Goal: Information Seeking & Learning: Learn about a topic

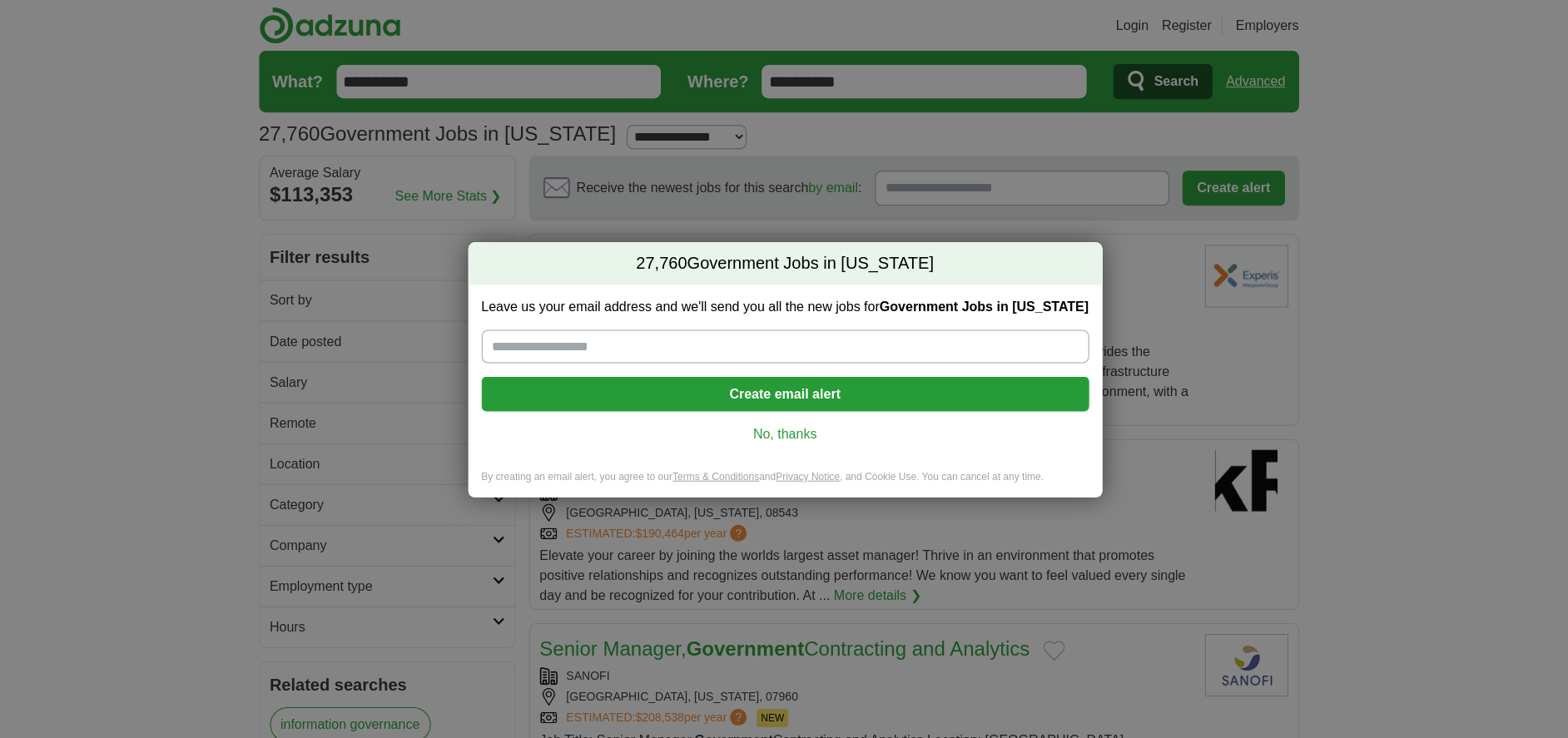
click at [780, 433] on link "No, thanks" at bounding box center [784, 434] width 580 height 19
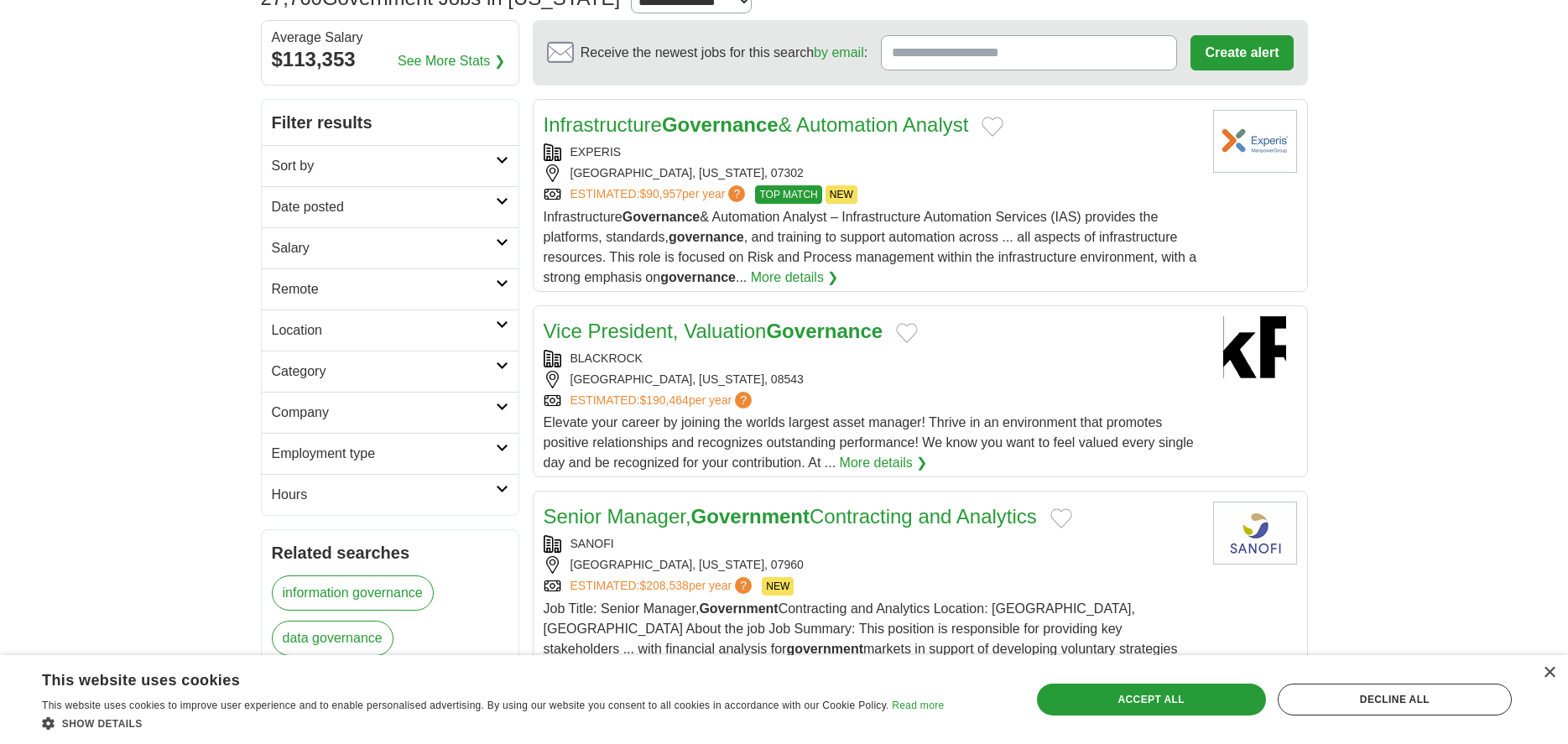
scroll to position [168, 0]
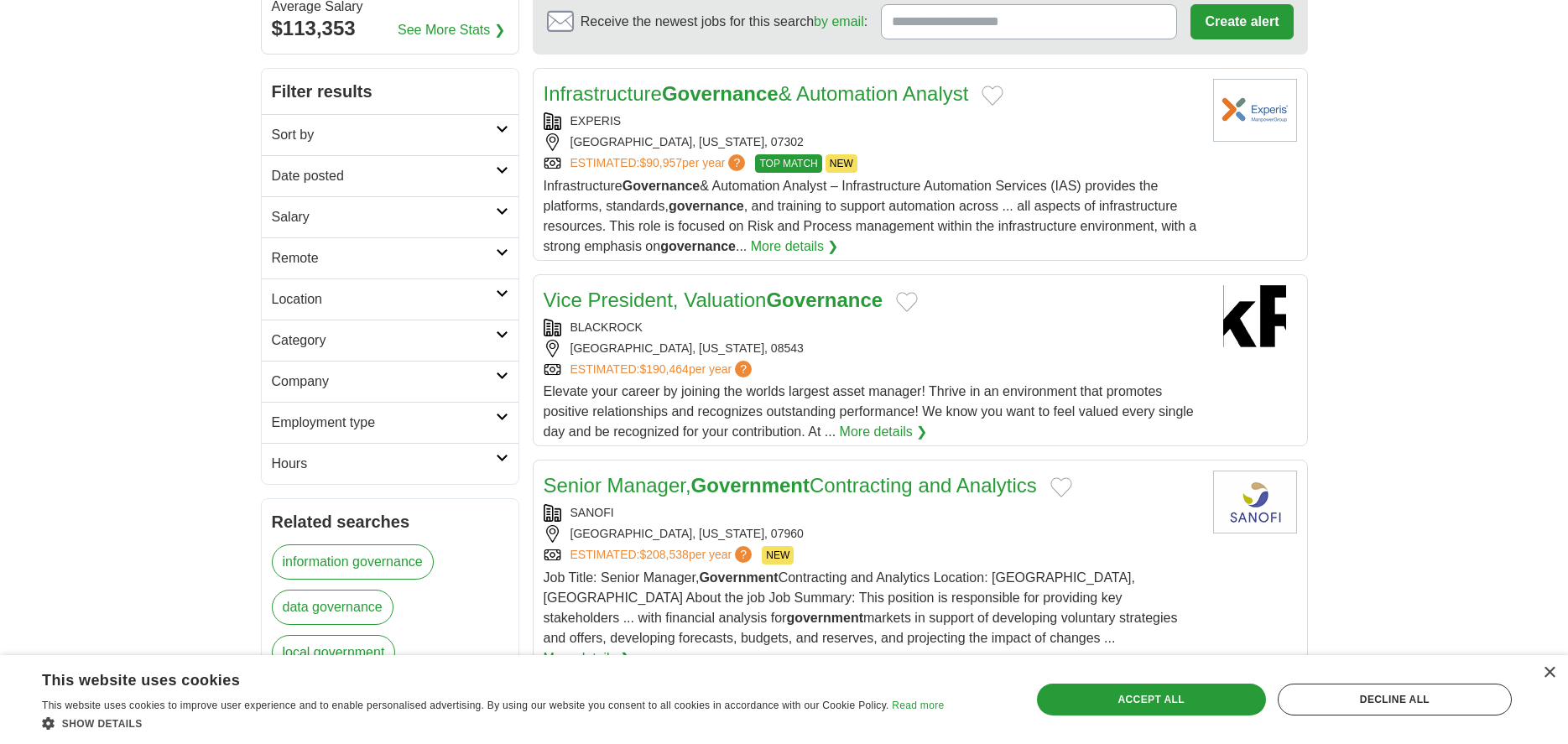
drag, startPoint x: 982, startPoint y: 346, endPoint x: 1376, endPoint y: 501, distance: 423.4
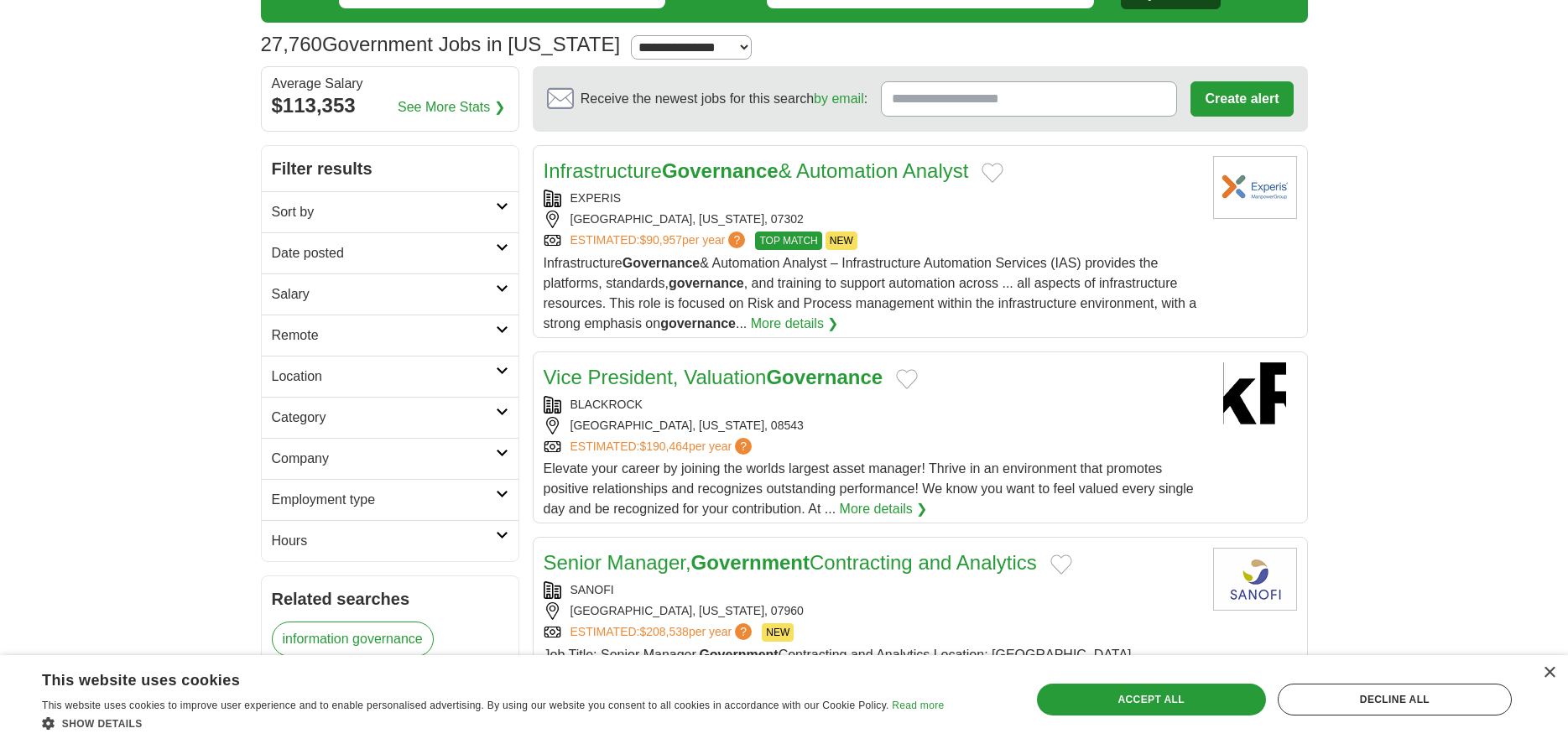
scroll to position [84, 0]
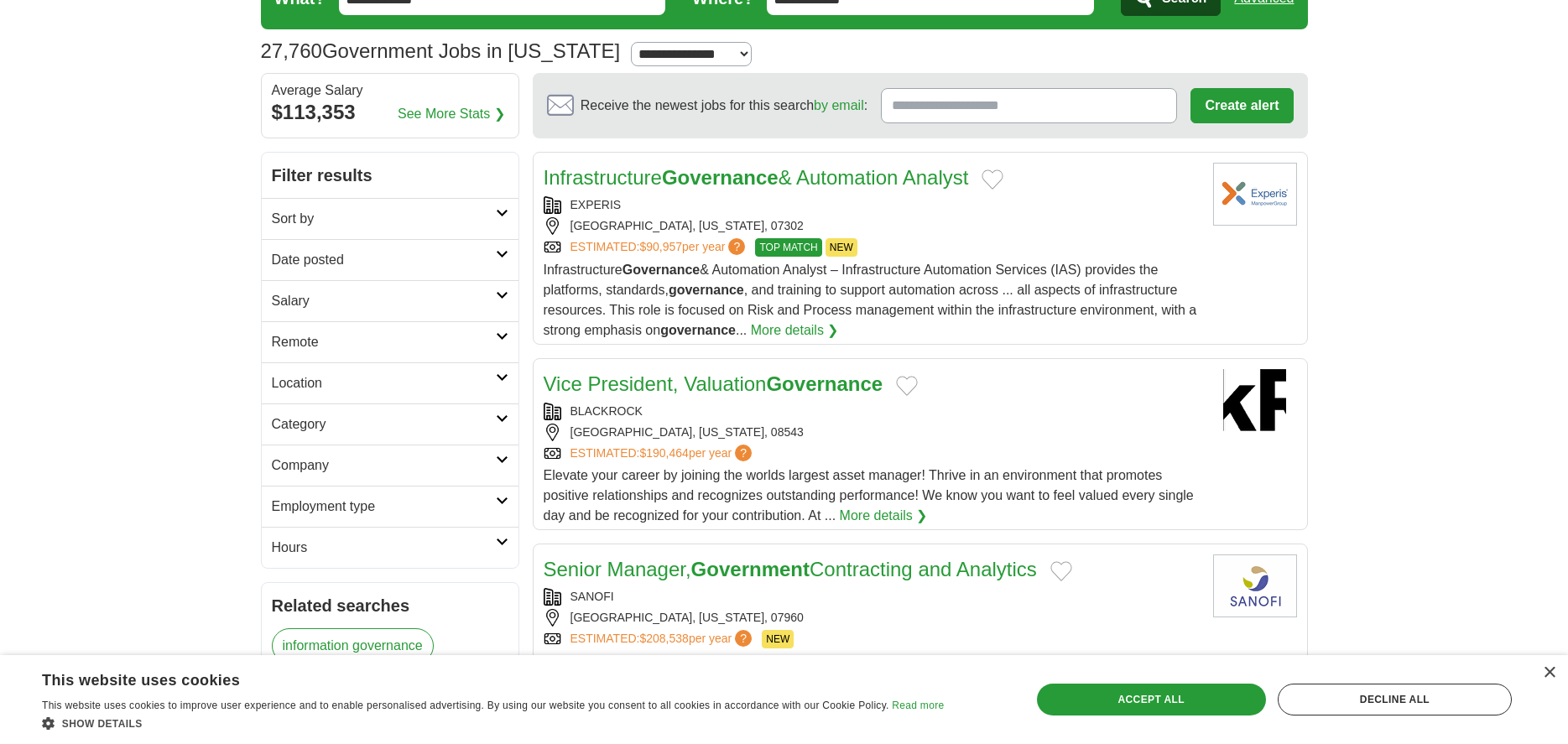
click at [496, 375] on icon at bounding box center [502, 378] width 13 height 9
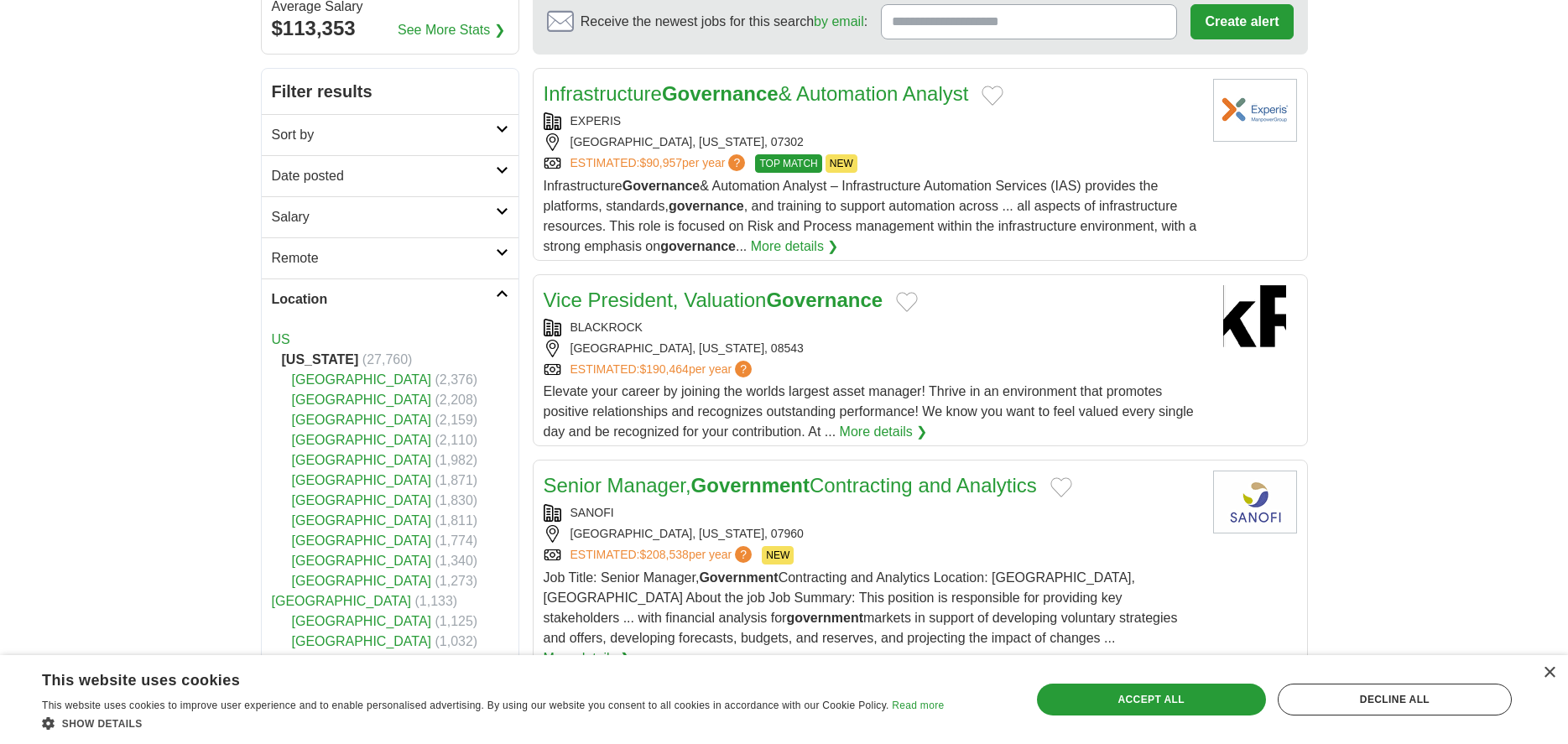
scroll to position [252, 0]
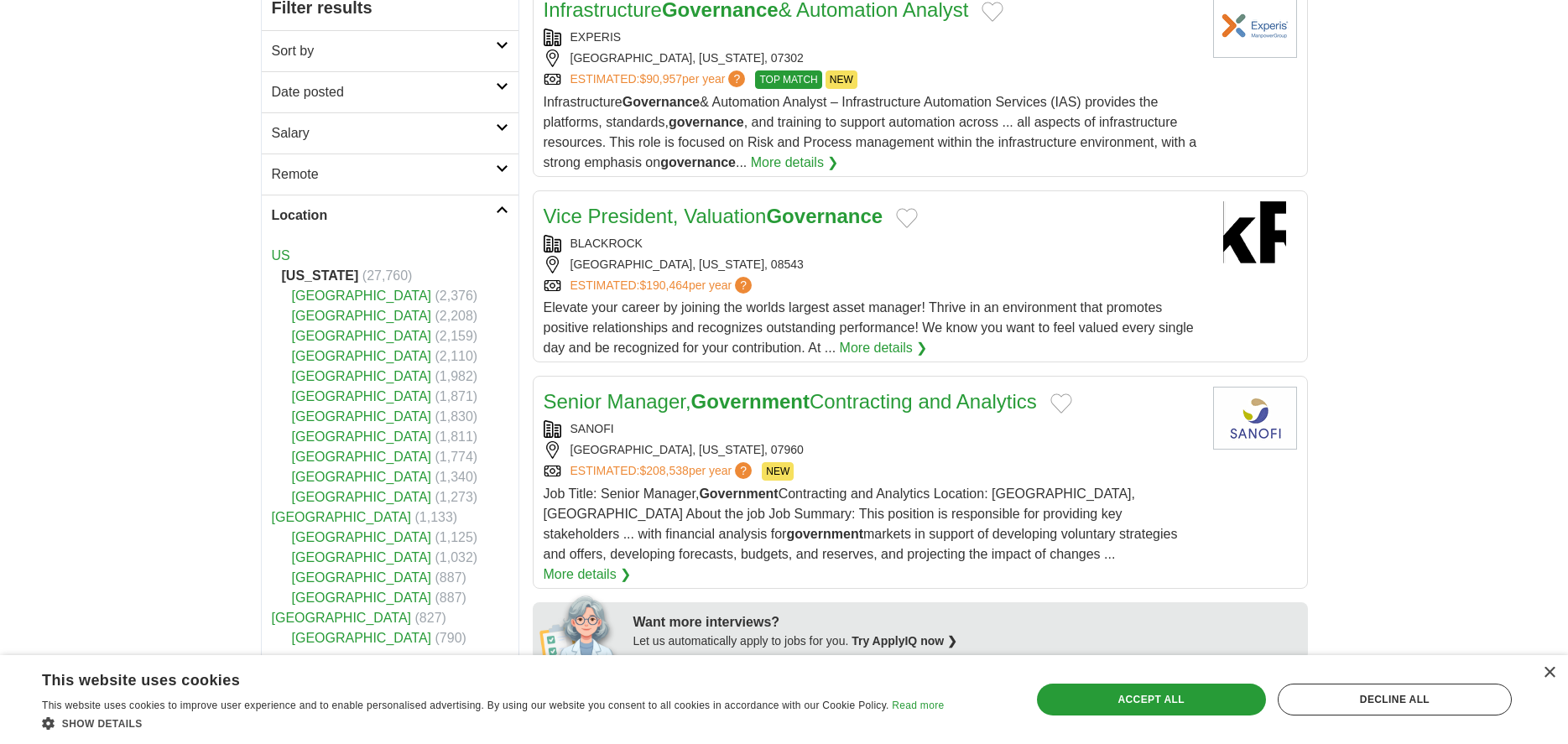
click at [357, 375] on link "[GEOGRAPHIC_DATA]" at bounding box center [362, 376] width 140 height 15
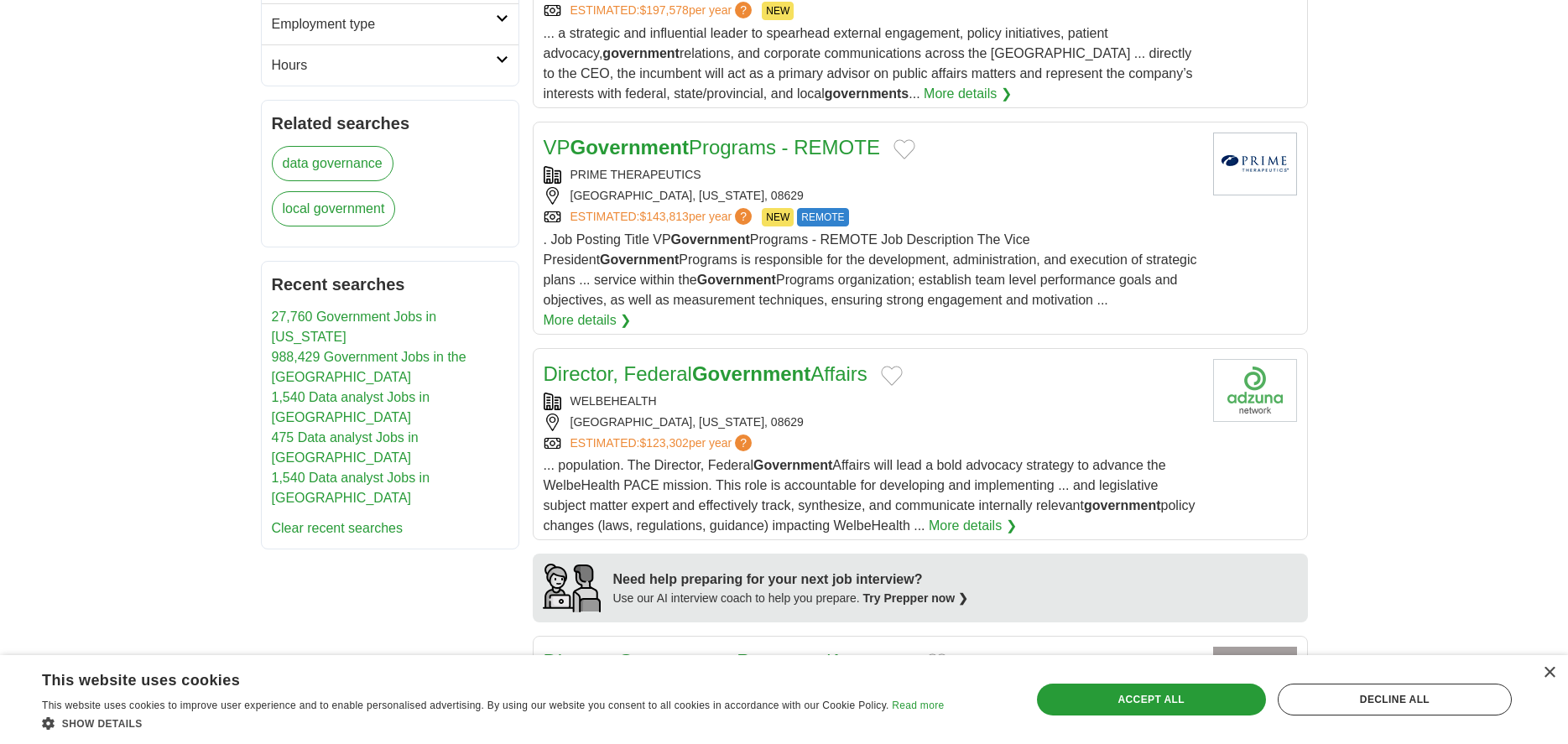
scroll to position [1006, 0]
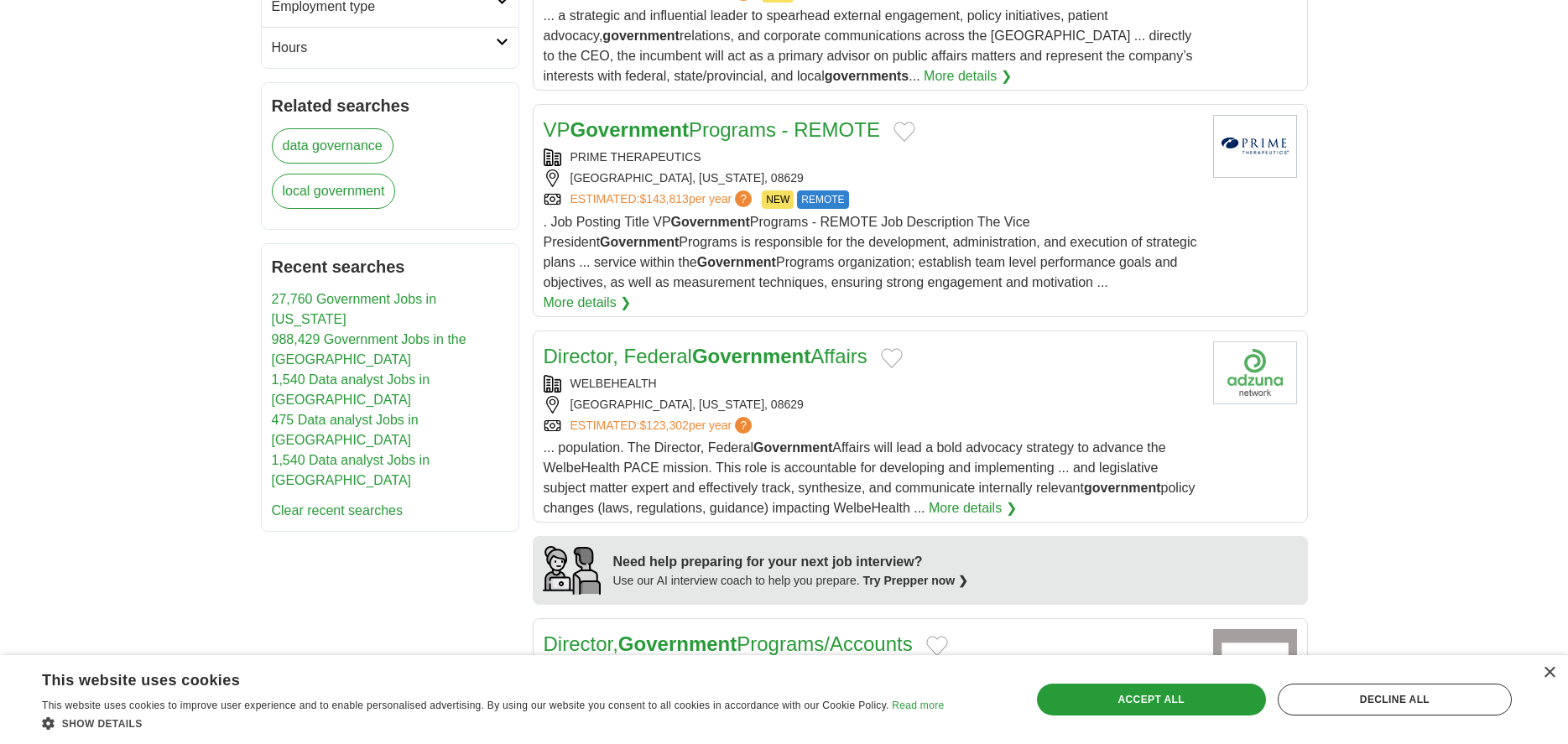
click at [981, 498] on link "More details ❯" at bounding box center [972, 507] width 88 height 20
